Goal: Contribute content: Add original content to the website for others to see

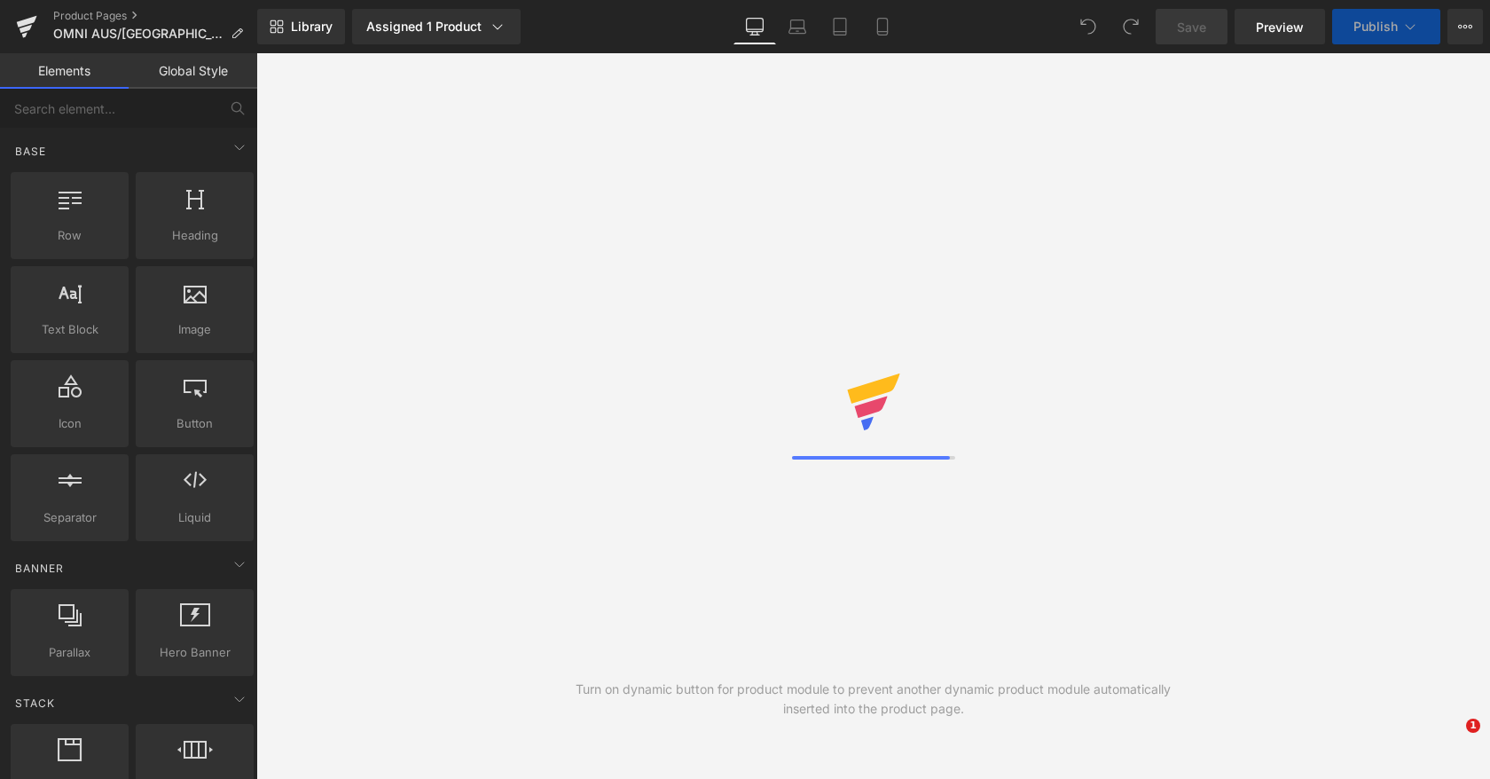
select select
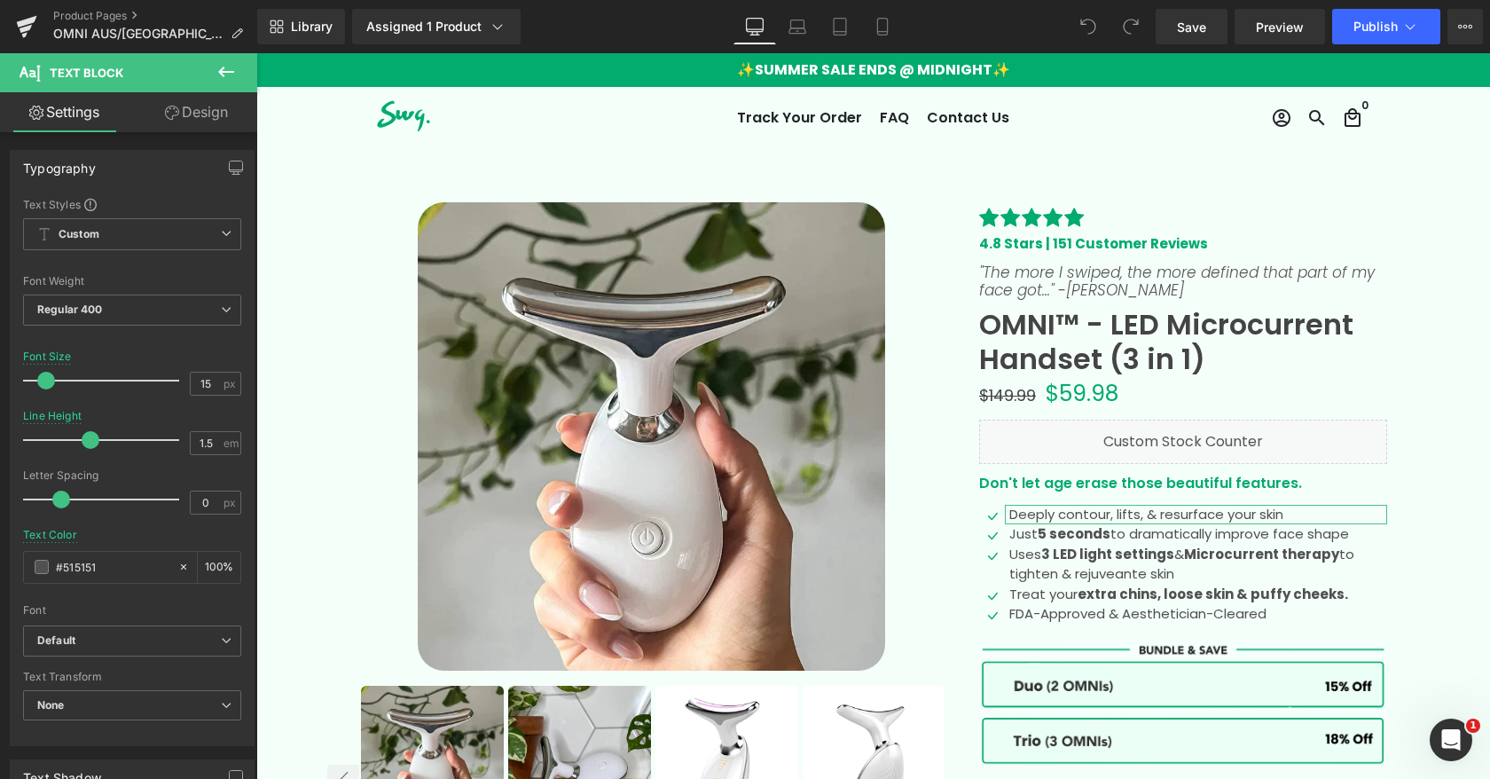
click at [201, 113] on link "Design" at bounding box center [196, 112] width 129 height 40
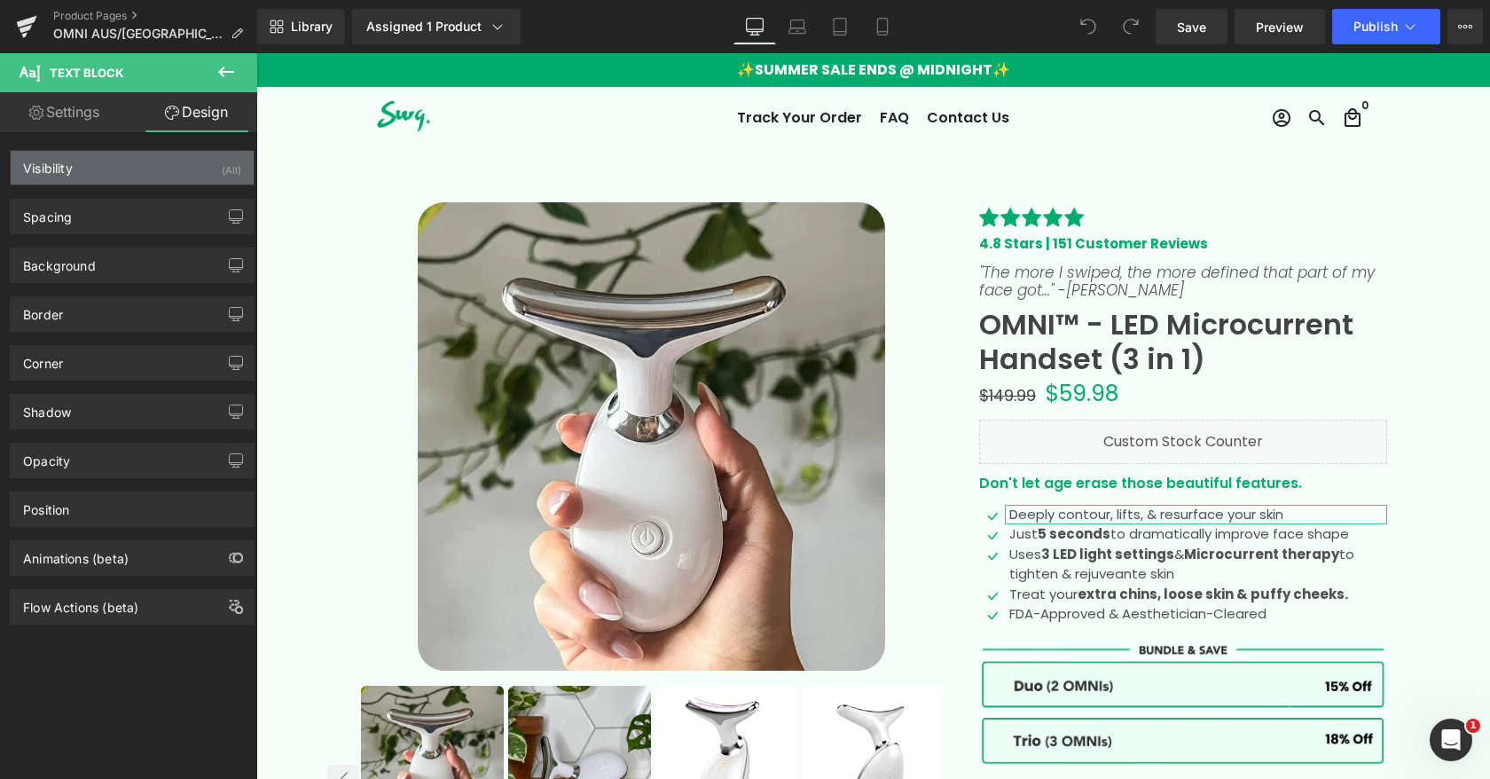
click at [200, 168] on div "Visibility (All)" at bounding box center [132, 168] width 243 height 34
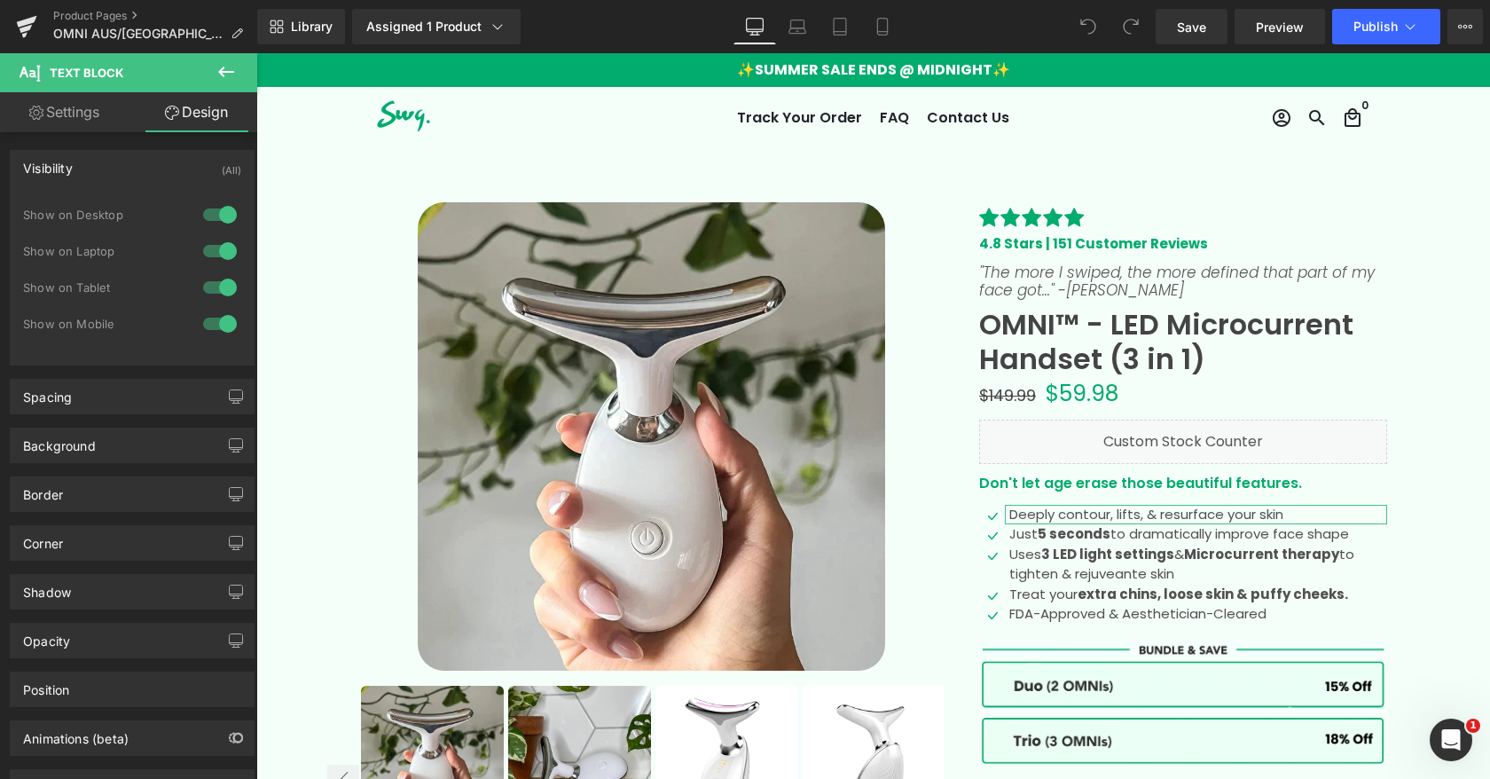
click at [218, 210] on div at bounding box center [220, 214] width 43 height 28
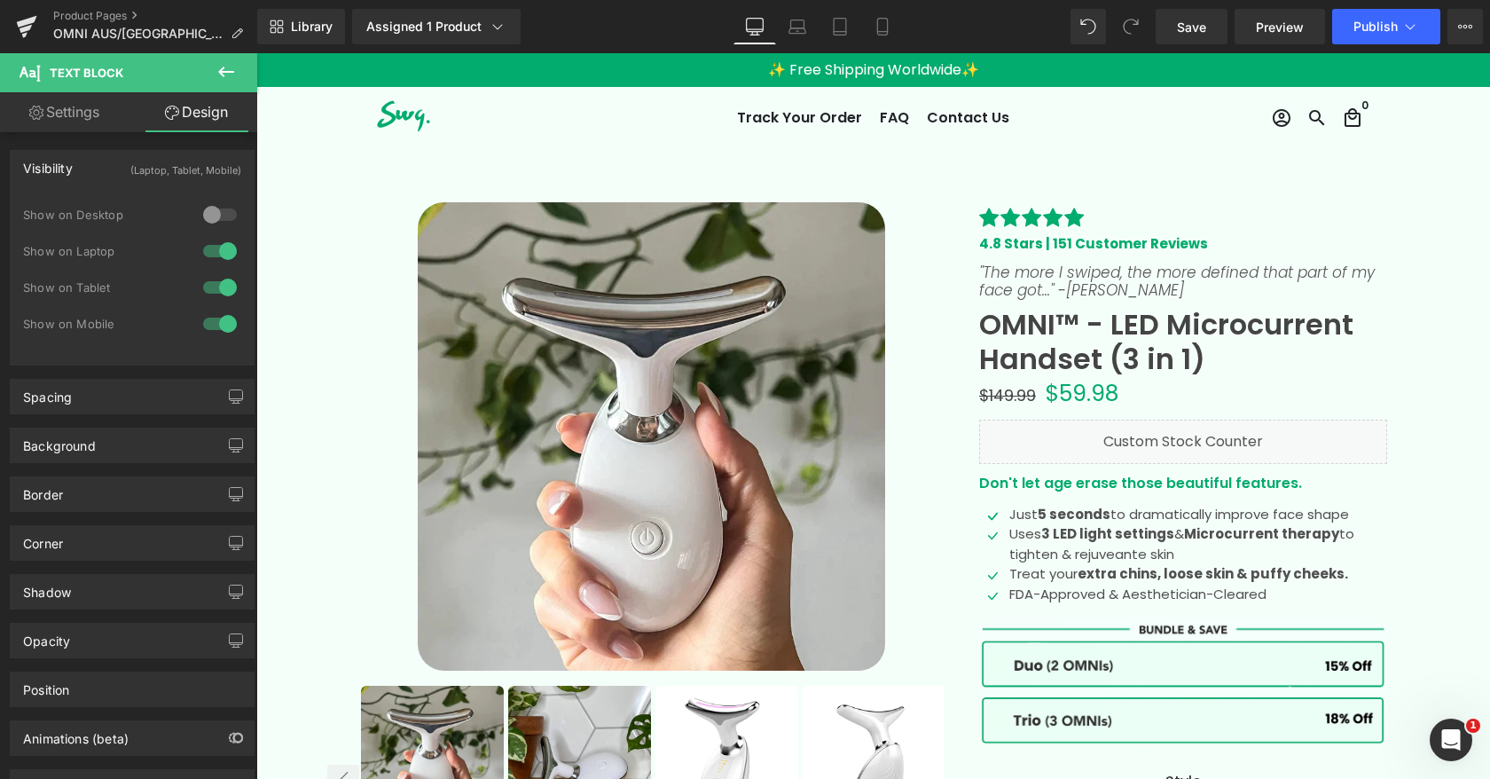
click at [217, 263] on div at bounding box center [220, 251] width 43 height 28
click at [1189, 35] on link "Save" at bounding box center [1192, 26] width 72 height 35
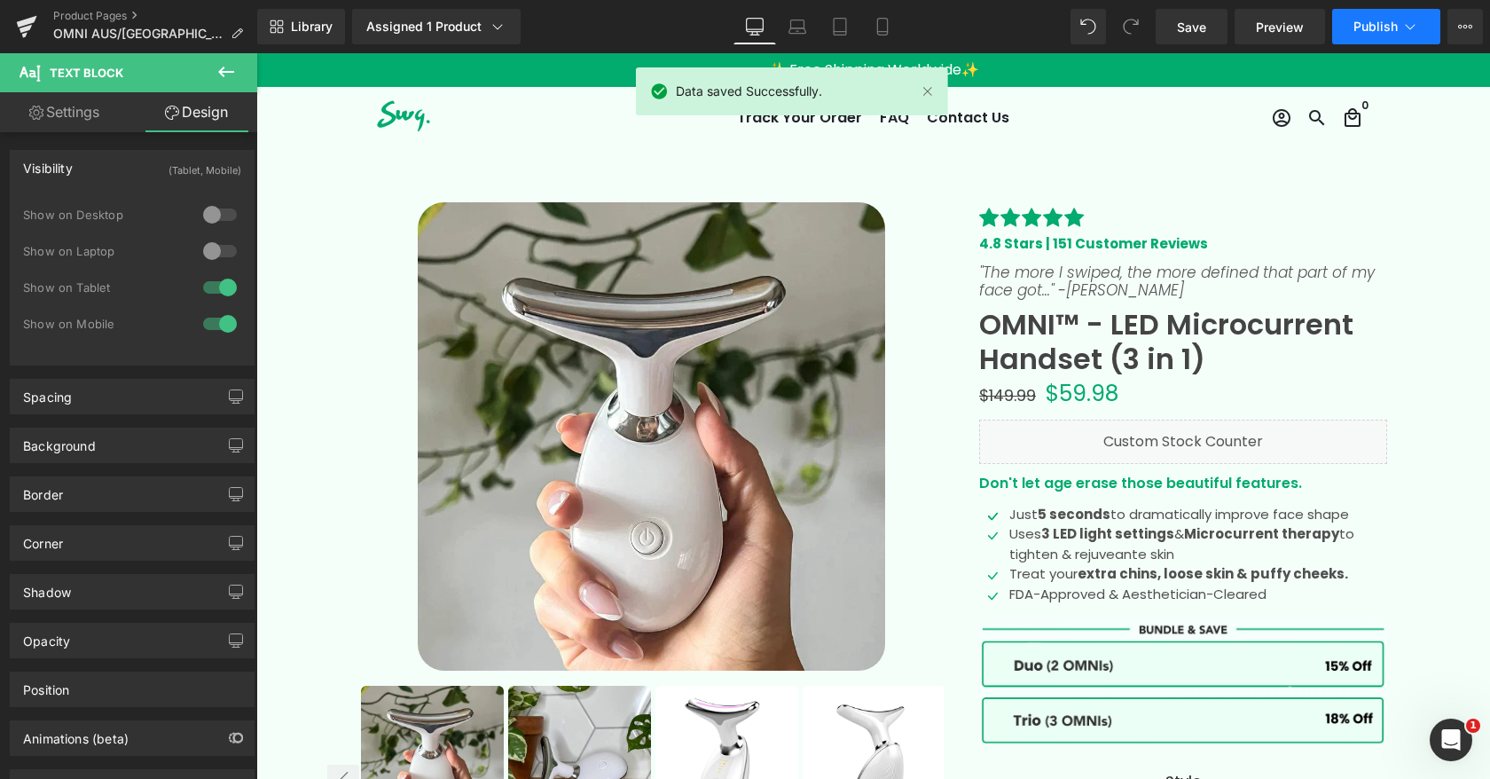
click at [1372, 23] on span "Publish" at bounding box center [1375, 27] width 44 height 14
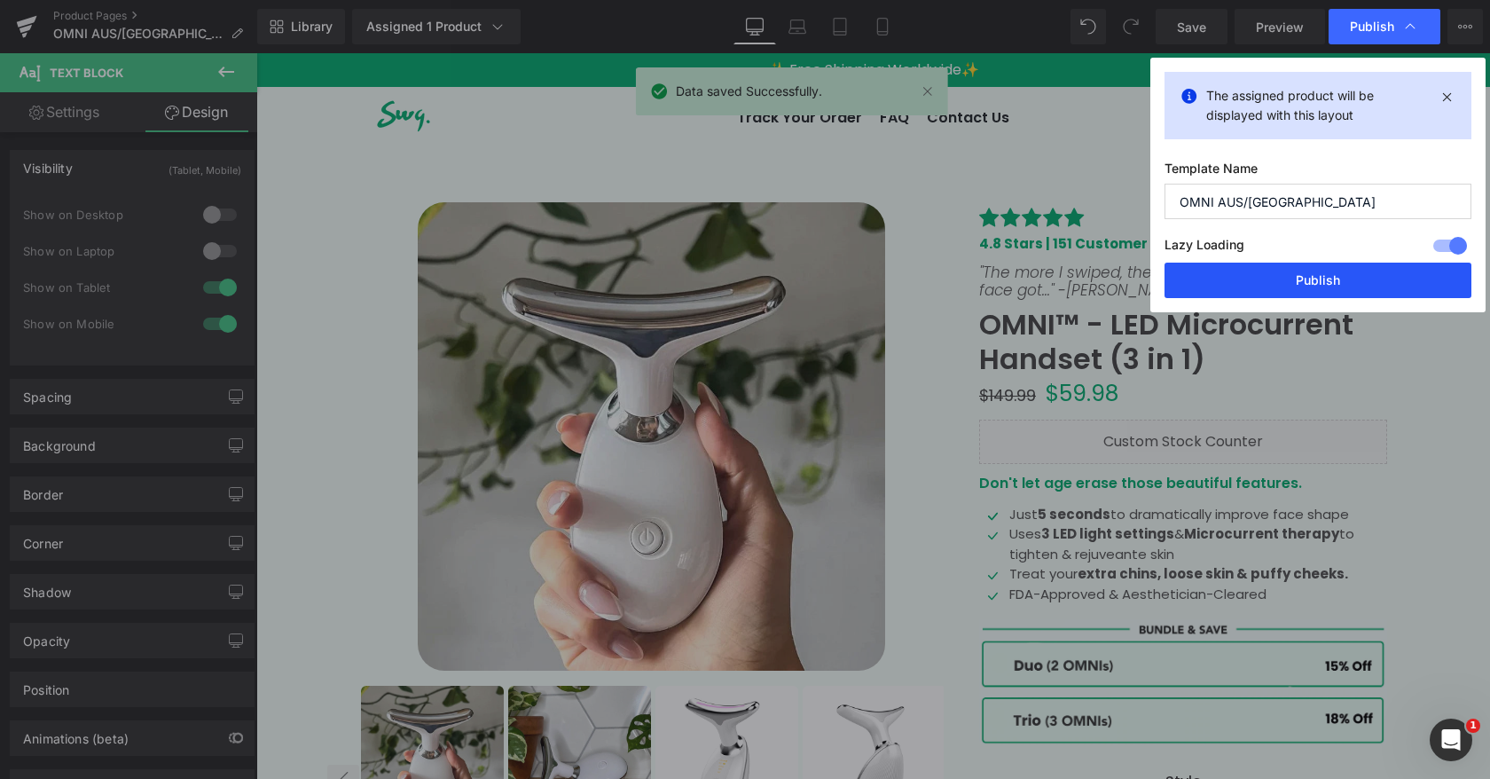
click at [1267, 280] on button "Publish" at bounding box center [1317, 280] width 307 height 35
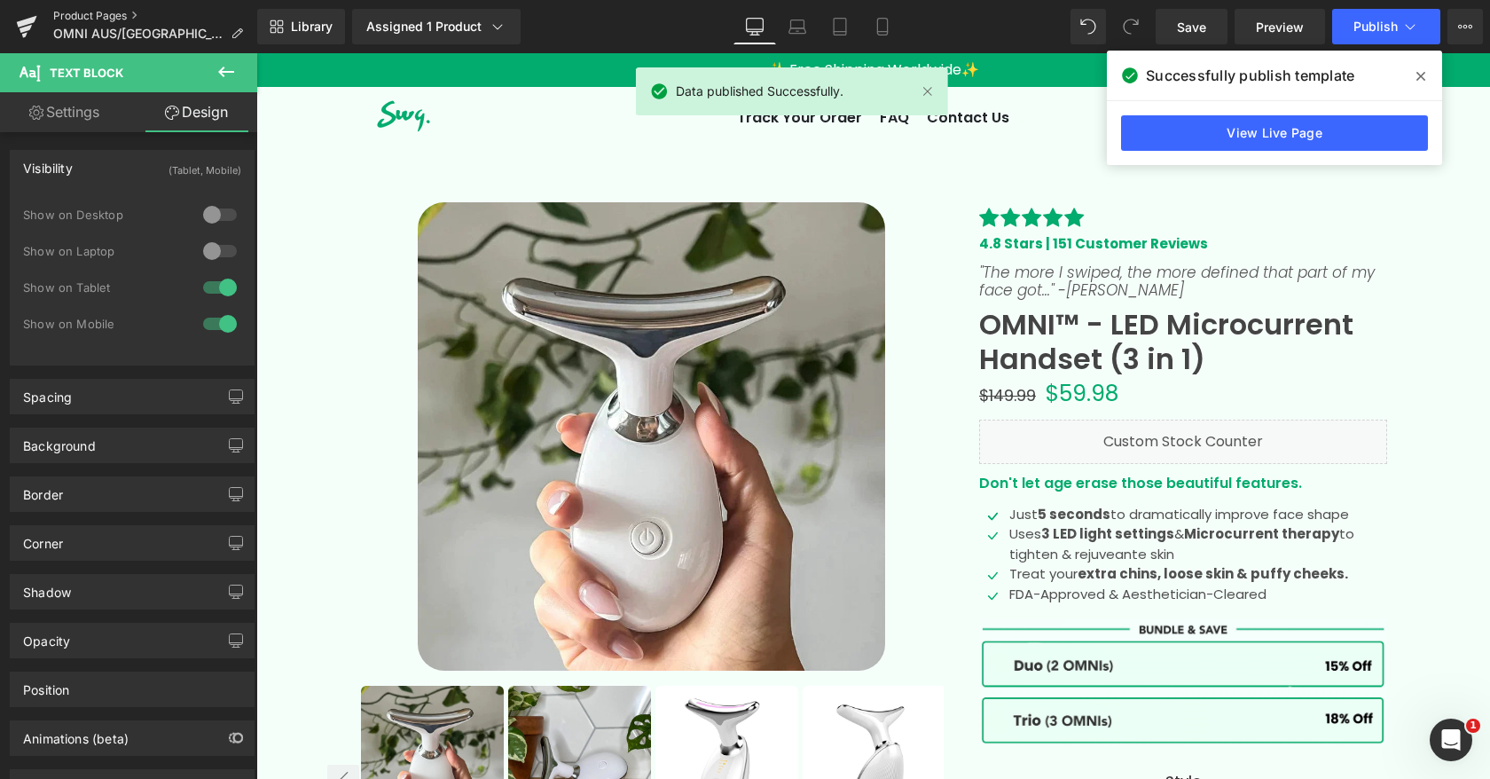
click at [82, 17] on link "Product Pages" at bounding box center [155, 16] width 204 height 14
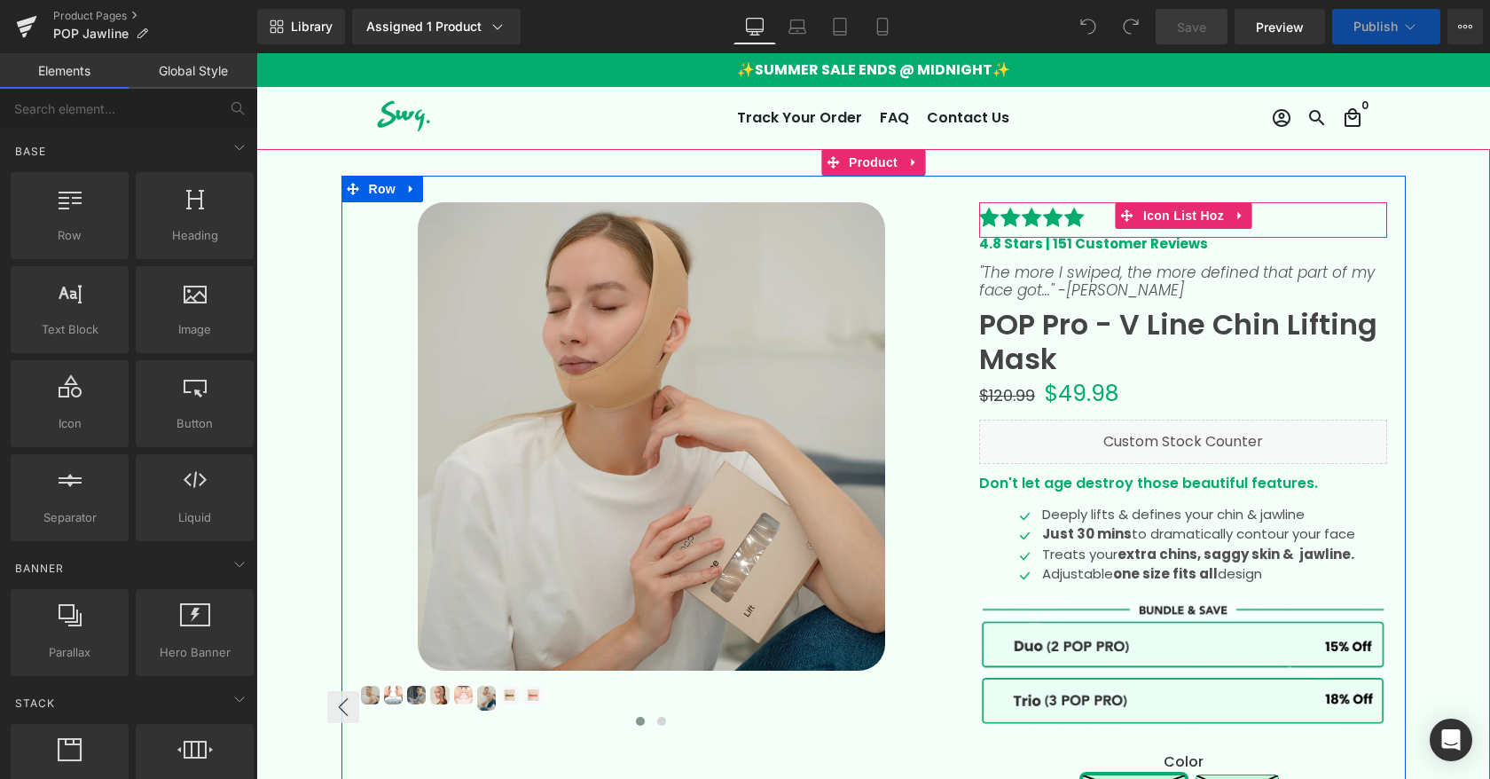
select select
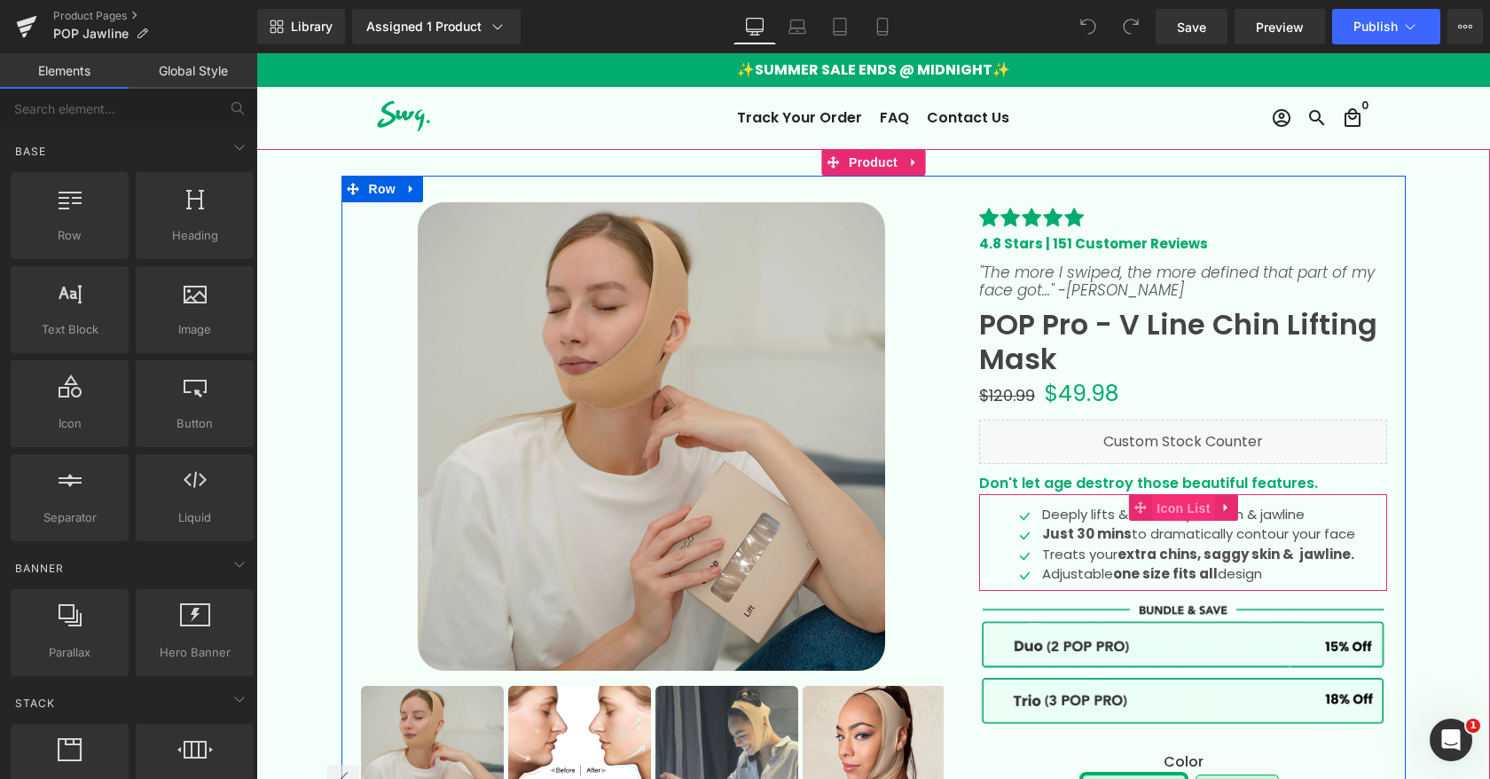
click at [1181, 506] on span "Icon List" at bounding box center [1183, 508] width 62 height 27
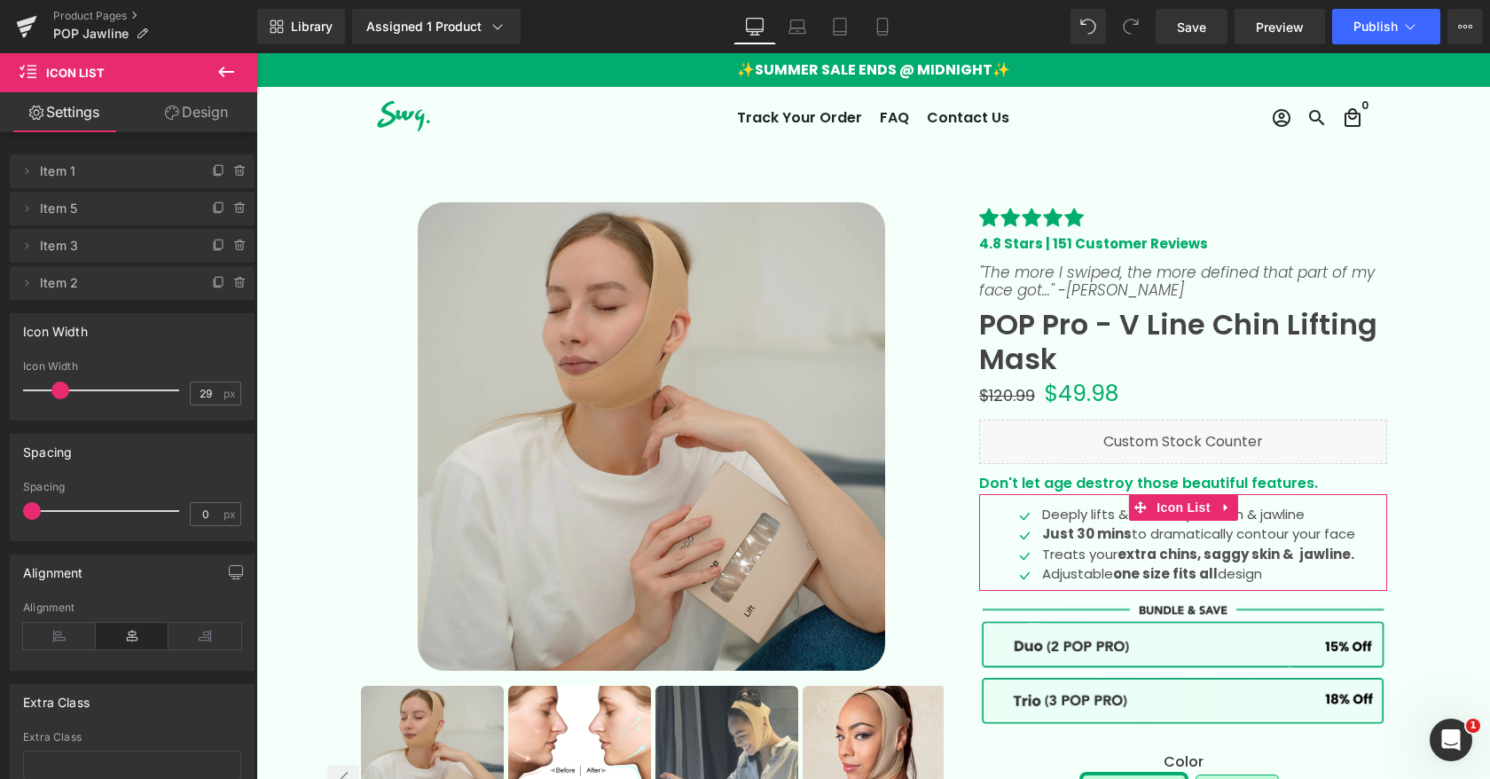
click at [209, 114] on link "Design" at bounding box center [196, 112] width 129 height 40
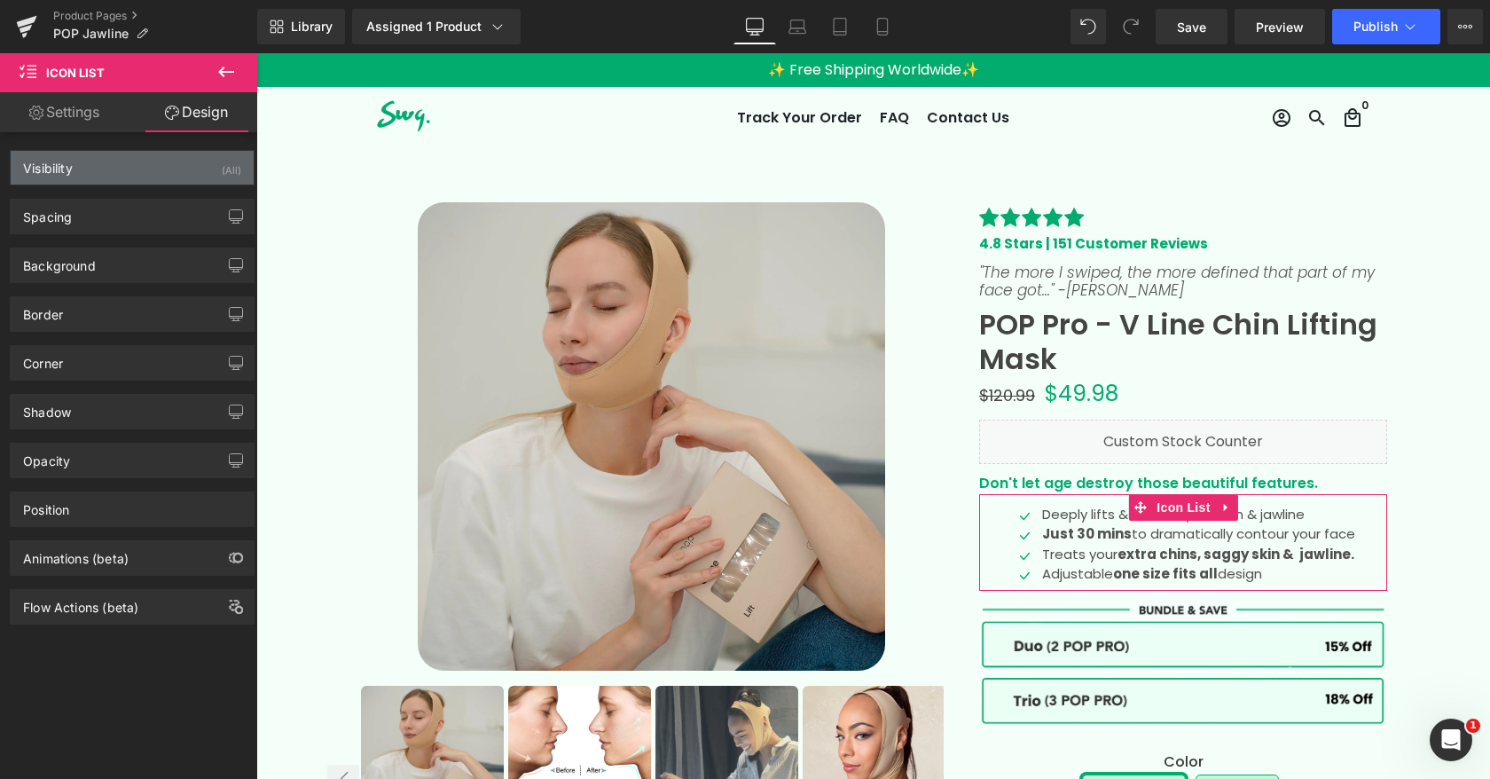
click at [161, 171] on div "Visibility (All)" at bounding box center [132, 168] width 243 height 34
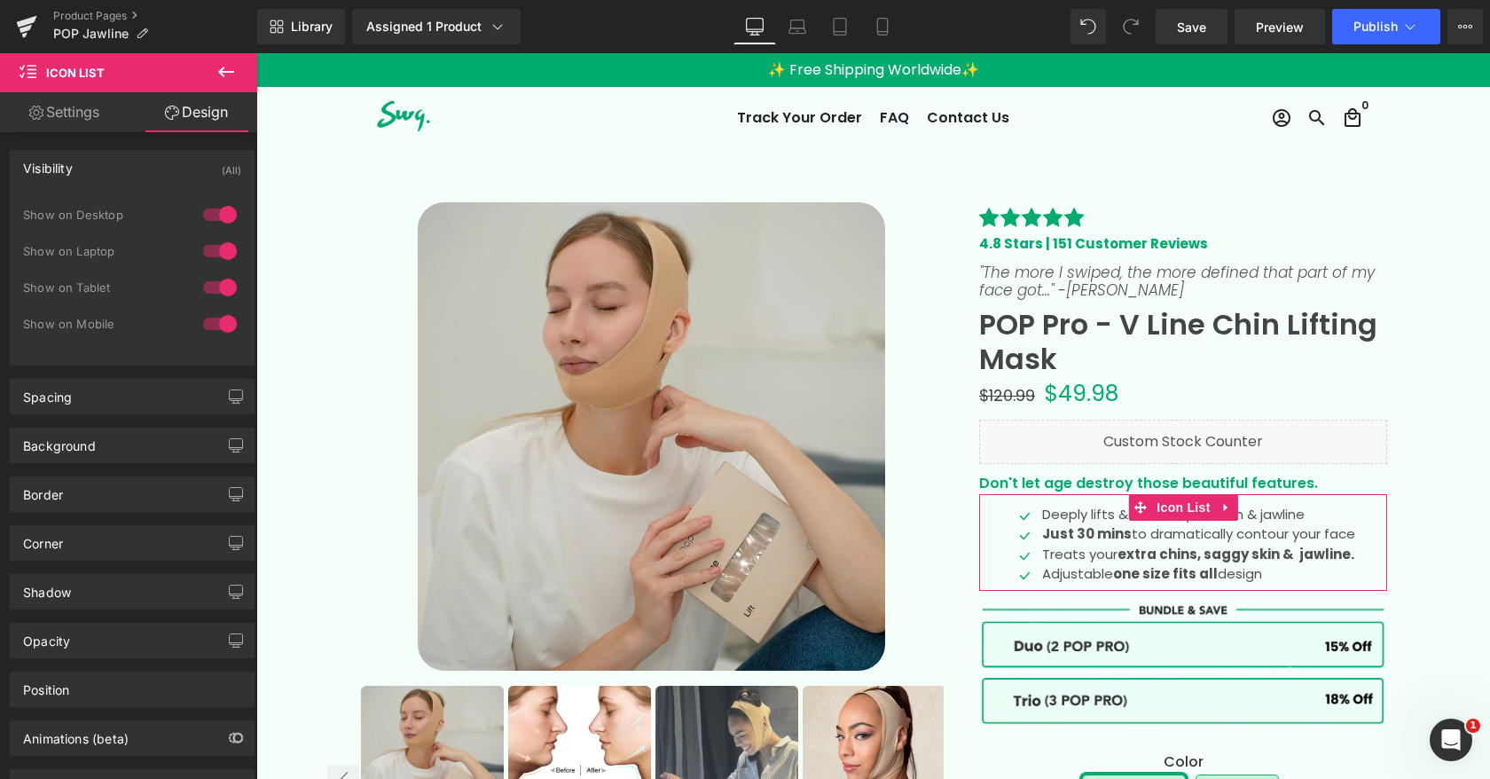
click at [210, 218] on div at bounding box center [220, 214] width 43 height 28
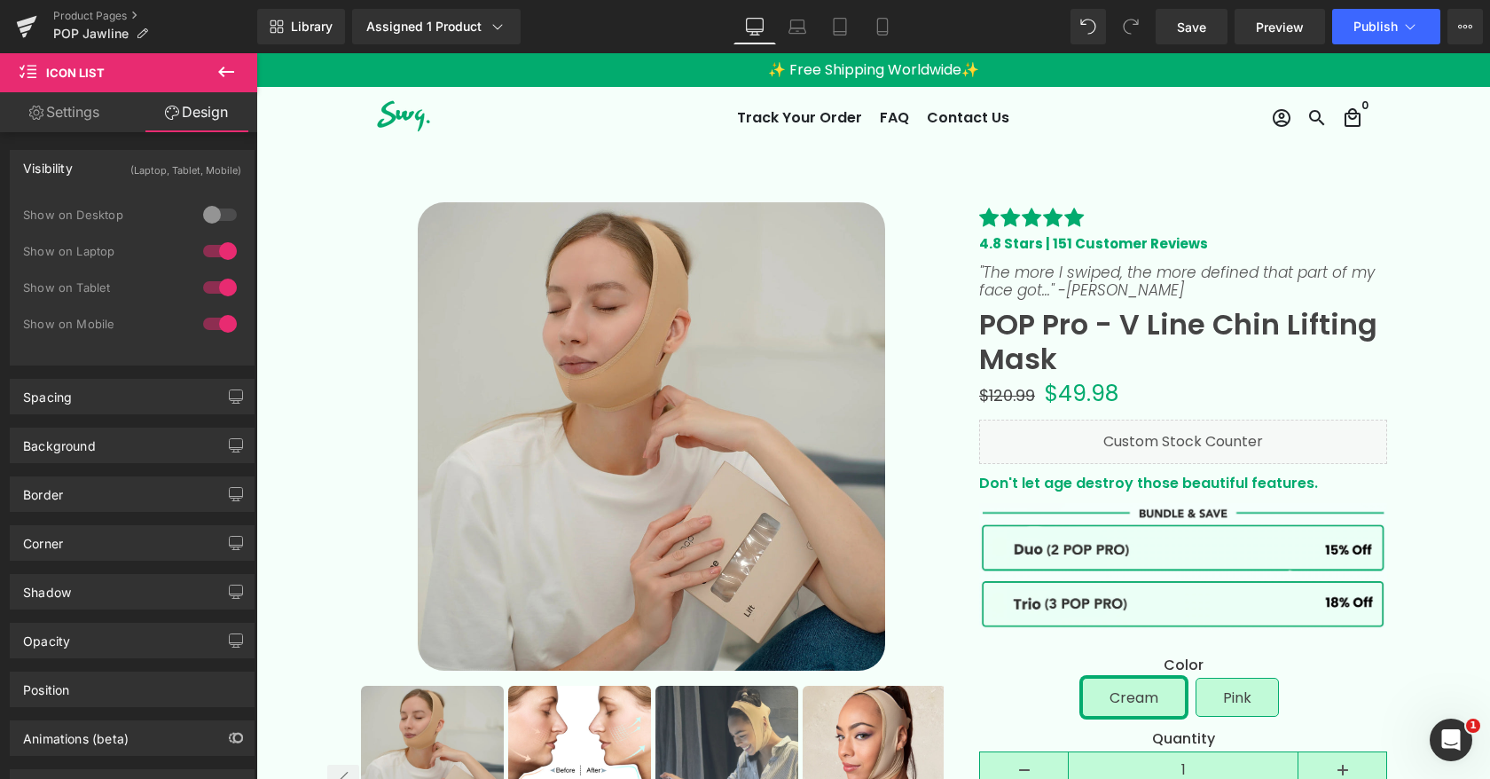
click at [220, 264] on div at bounding box center [220, 251] width 43 height 28
click at [1193, 36] on link "Save" at bounding box center [1192, 26] width 72 height 35
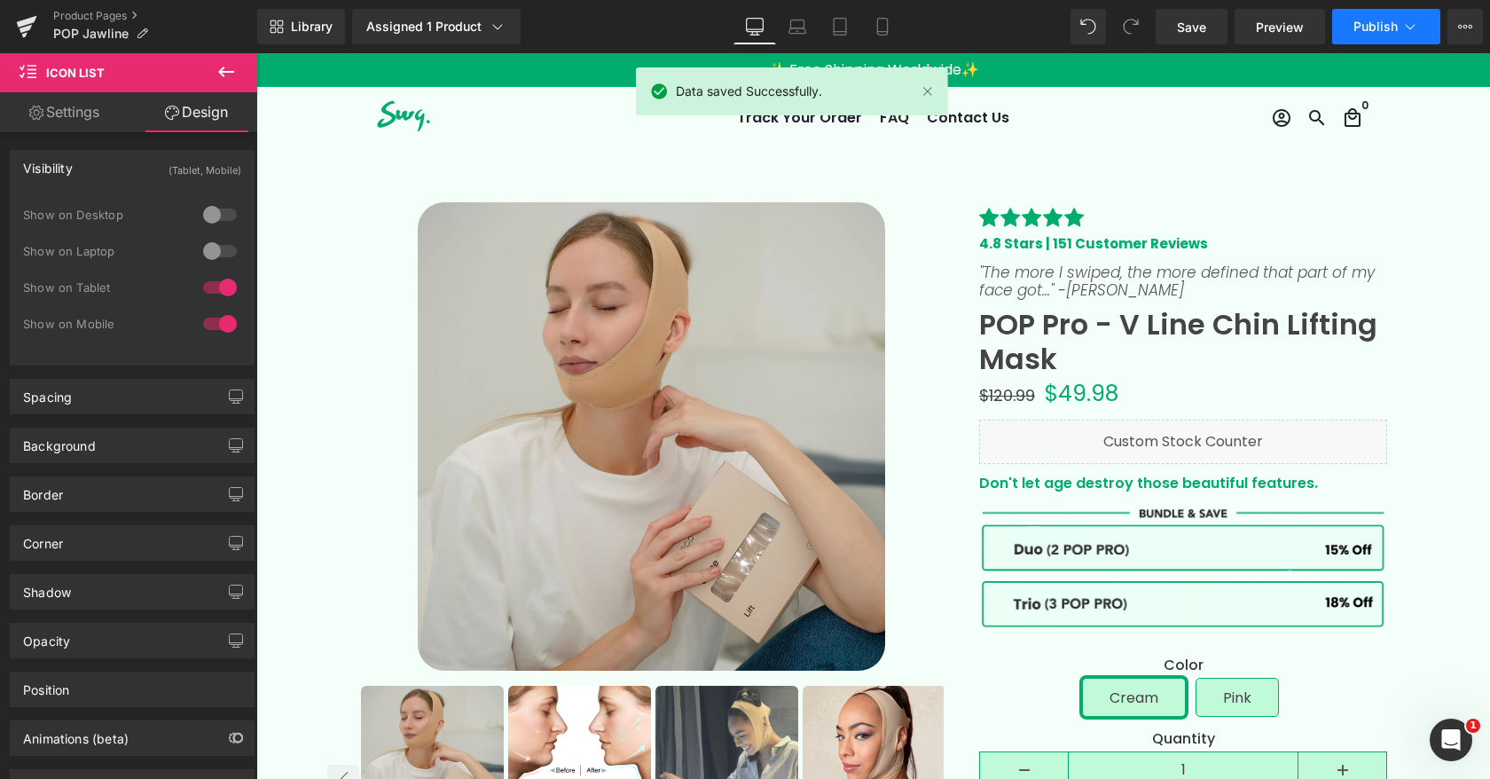
click at [1385, 32] on span "Publish" at bounding box center [1375, 27] width 44 height 14
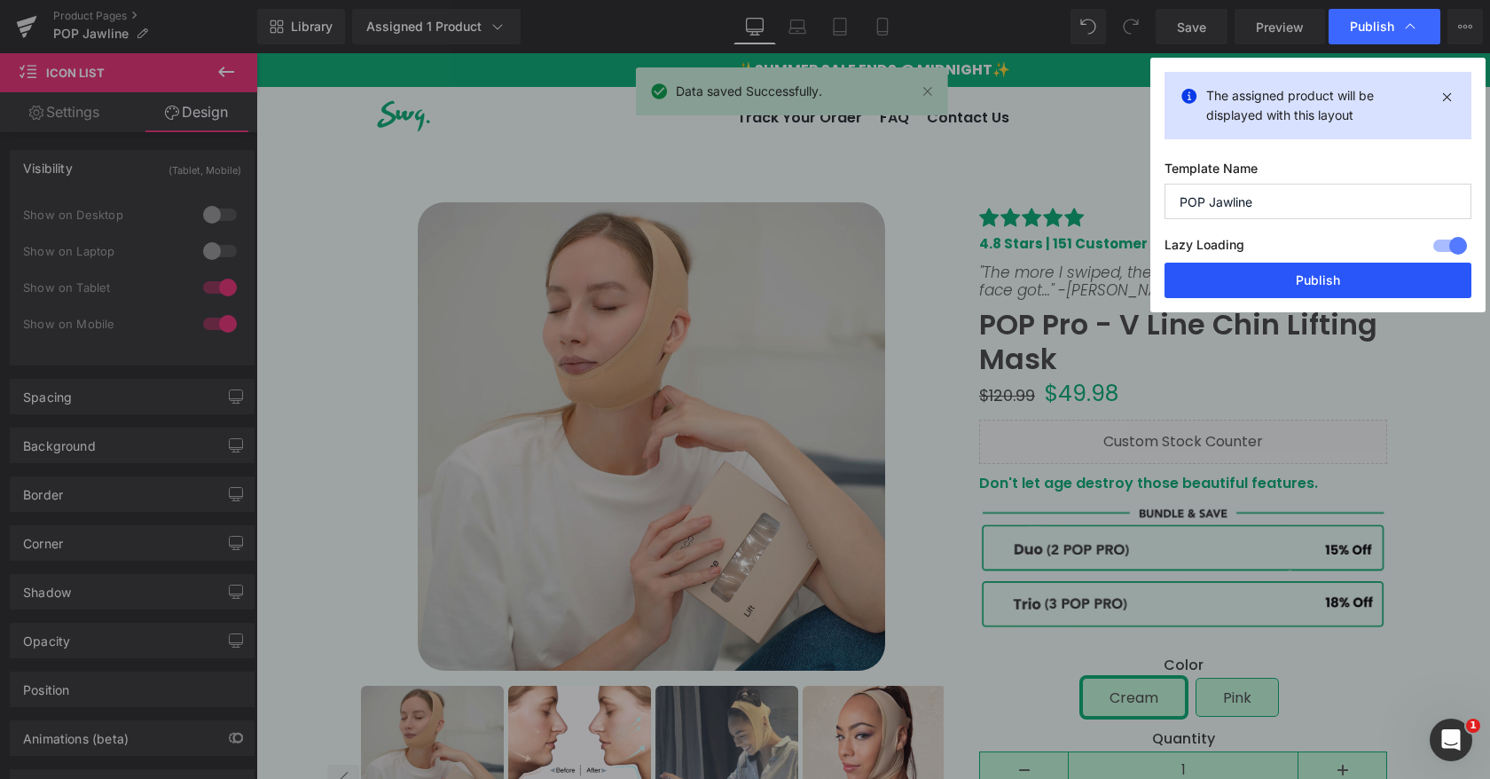
click at [1253, 284] on button "Publish" at bounding box center [1317, 280] width 307 height 35
